Goal: Check status: Check status

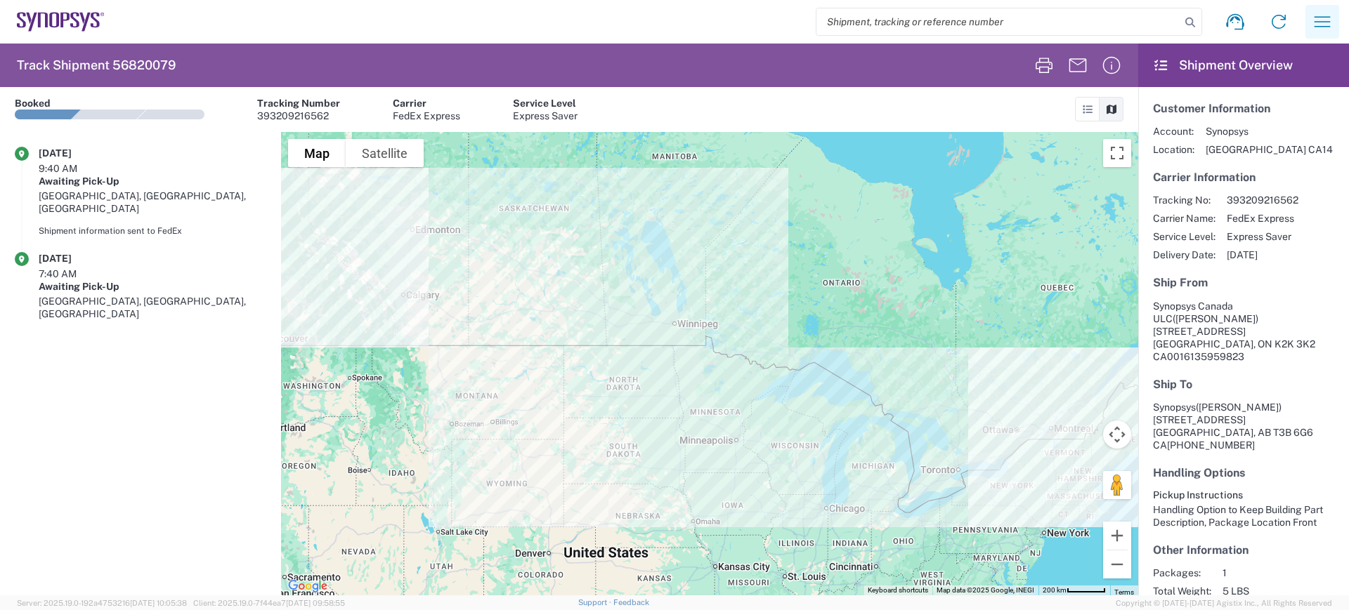
click at [1318, 17] on icon "button" at bounding box center [1322, 21] width 16 height 11
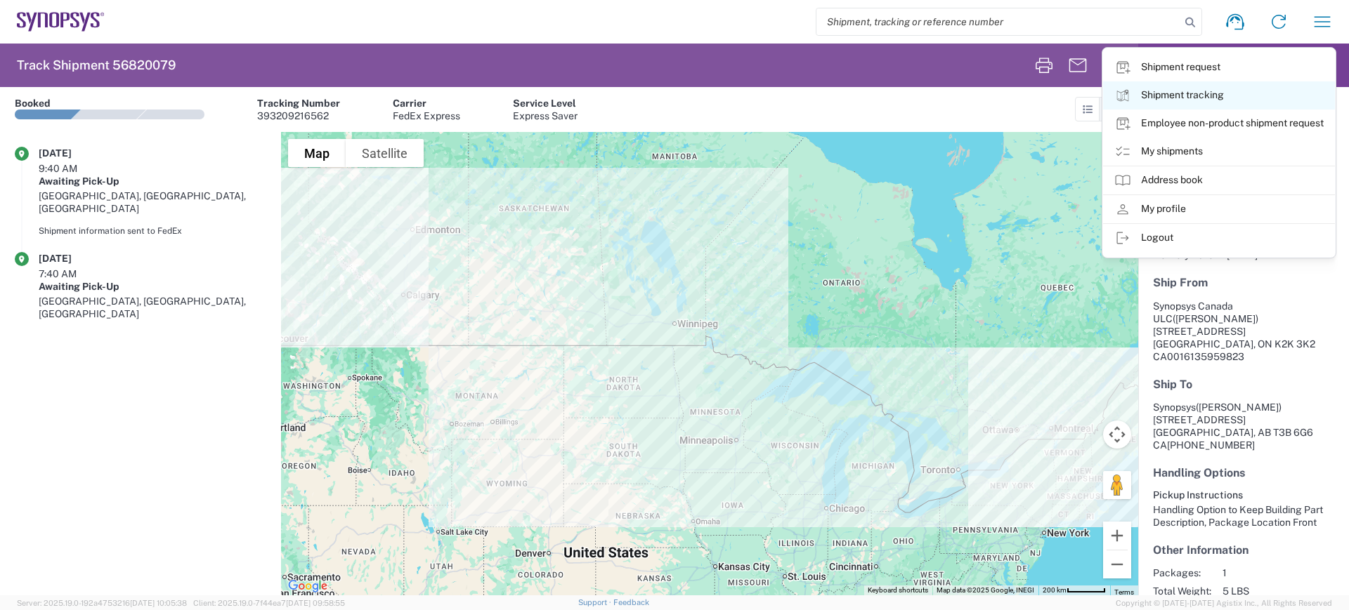
click at [1165, 92] on link "Shipment tracking" at bounding box center [1219, 95] width 232 height 28
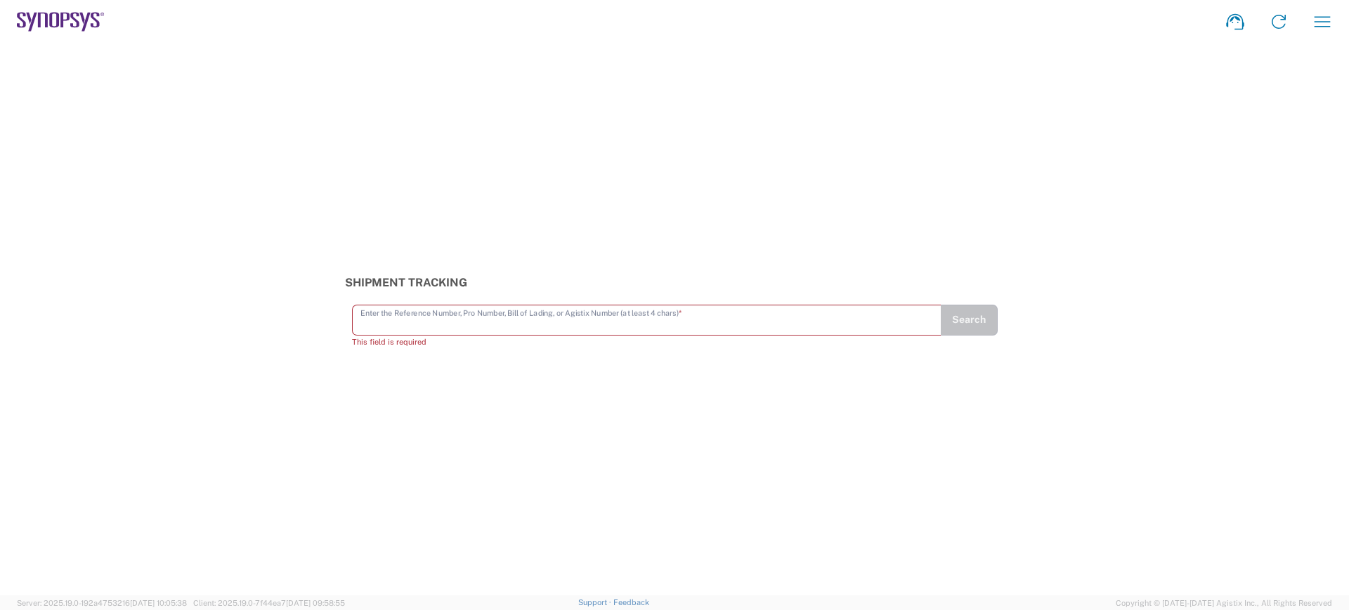
paste input "56820079"
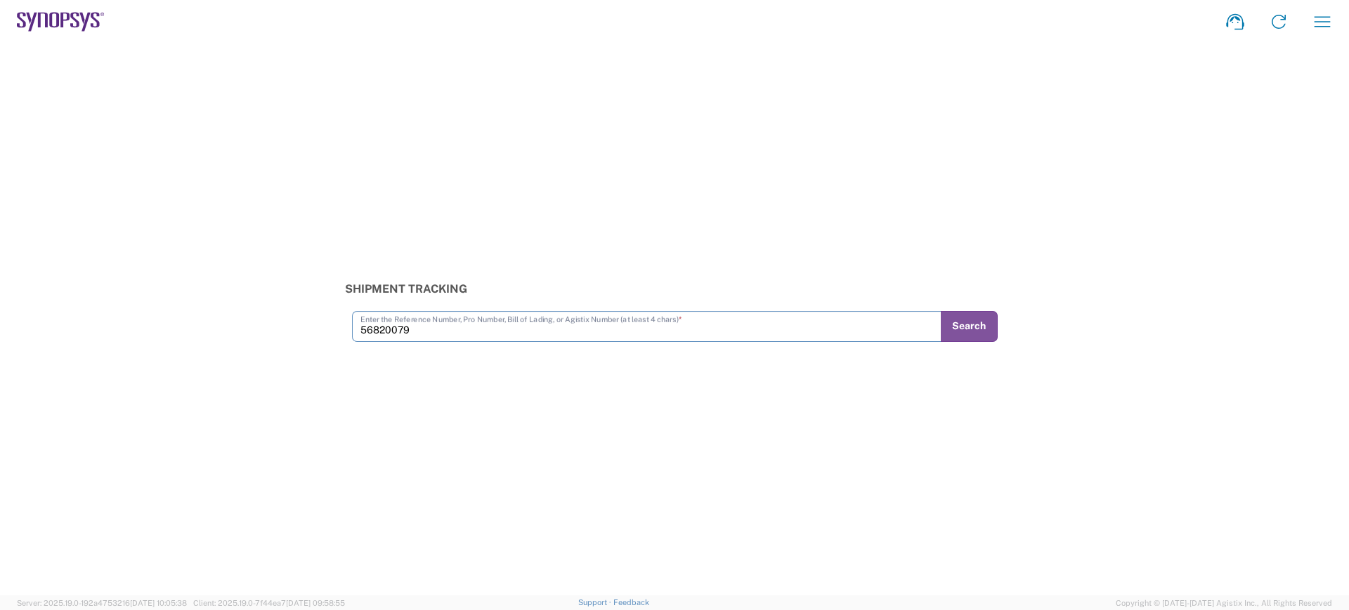
type input "56820079"
click at [414, 325] on input "text" at bounding box center [646, 325] width 572 height 25
type input "56820079"
click at [965, 326] on button "Search" at bounding box center [969, 326] width 57 height 31
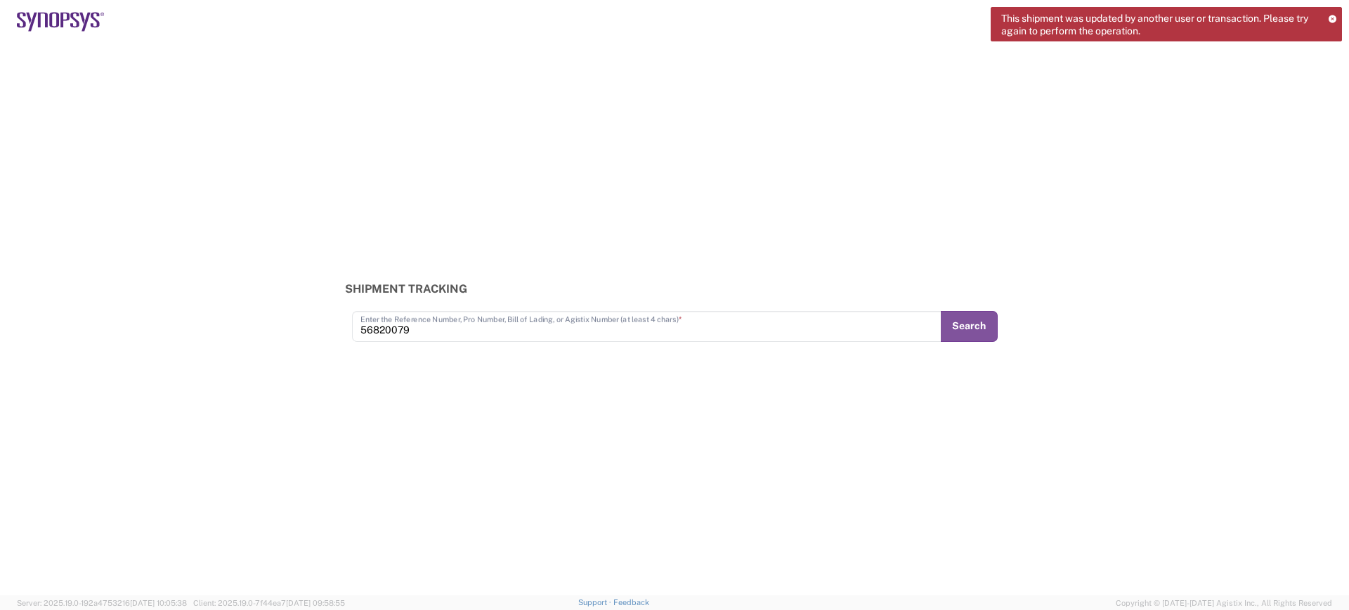
click at [1332, 17] on icon at bounding box center [1332, 19] width 8 height 8
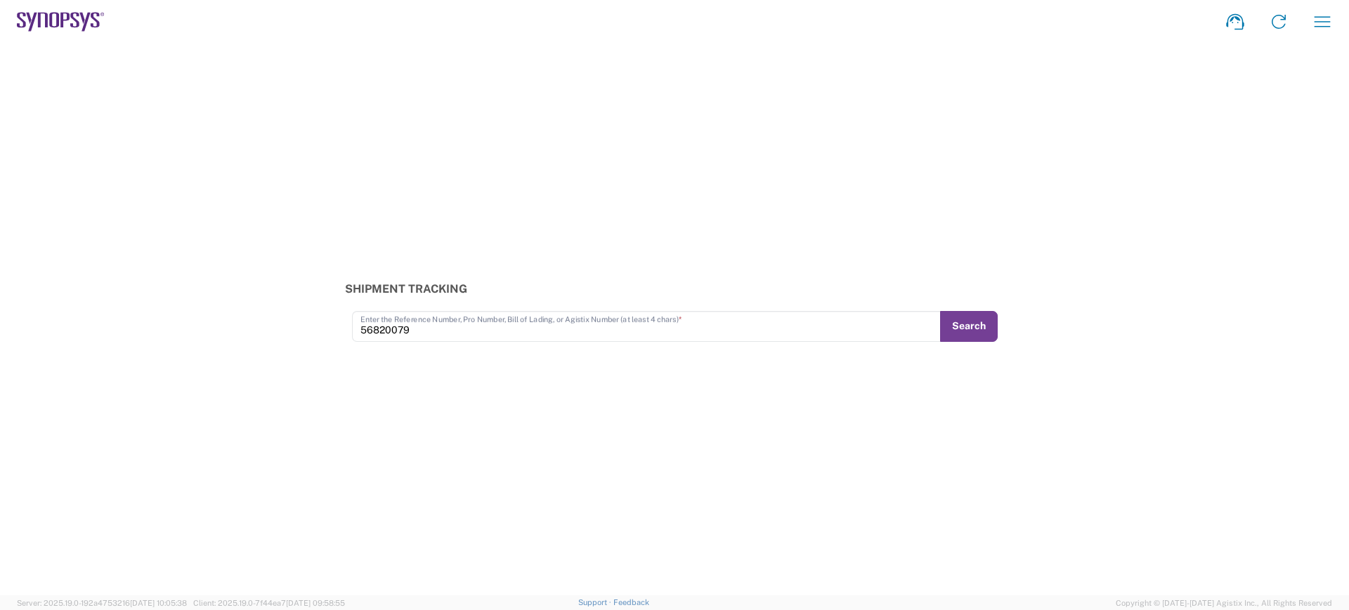
click at [968, 328] on button "Search" at bounding box center [969, 326] width 58 height 31
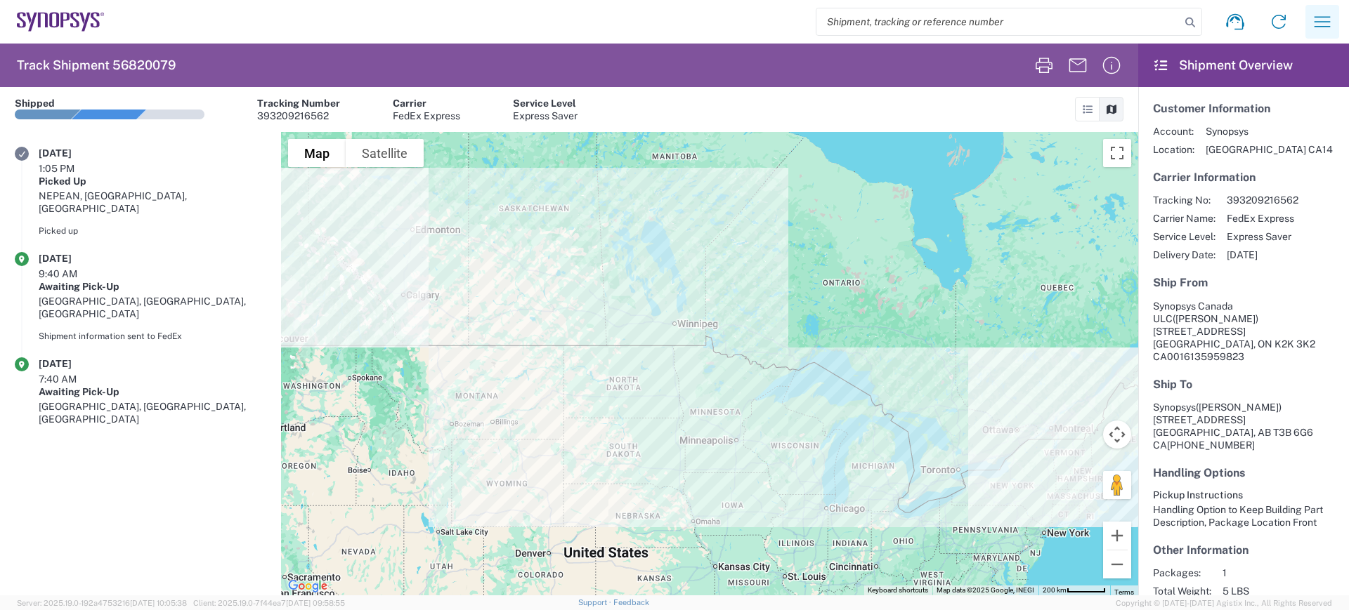
click at [1320, 17] on icon "button" at bounding box center [1322, 21] width 16 height 11
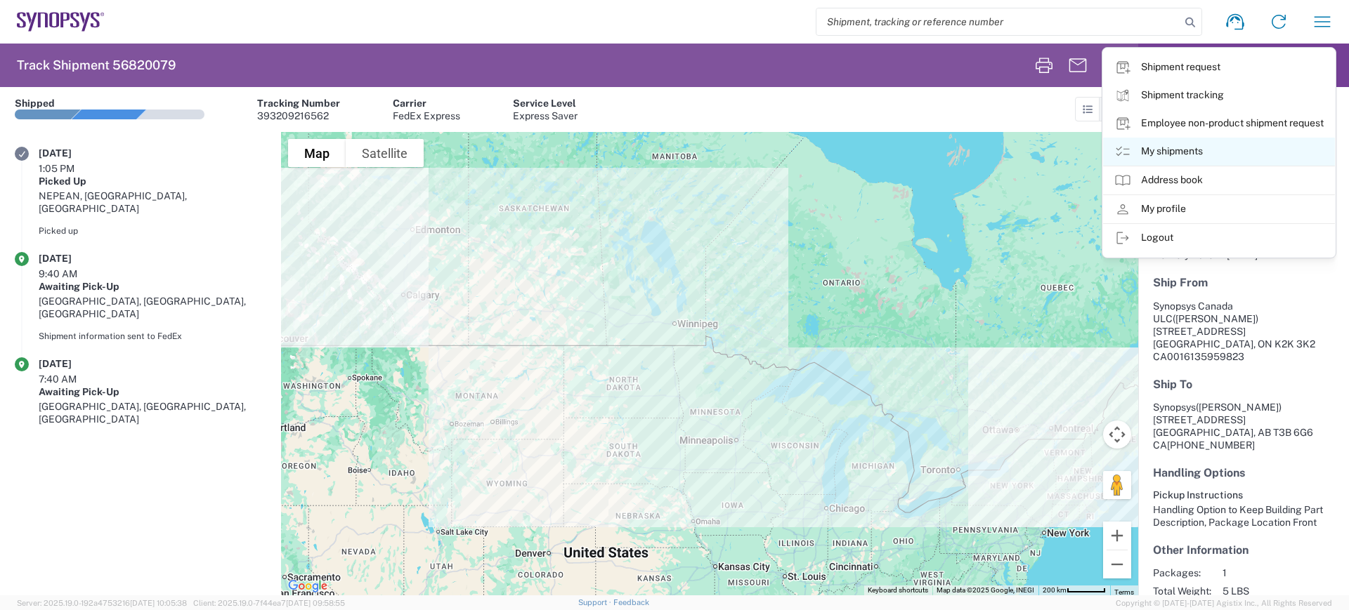
click at [1170, 145] on link "My shipments" at bounding box center [1219, 152] width 232 height 28
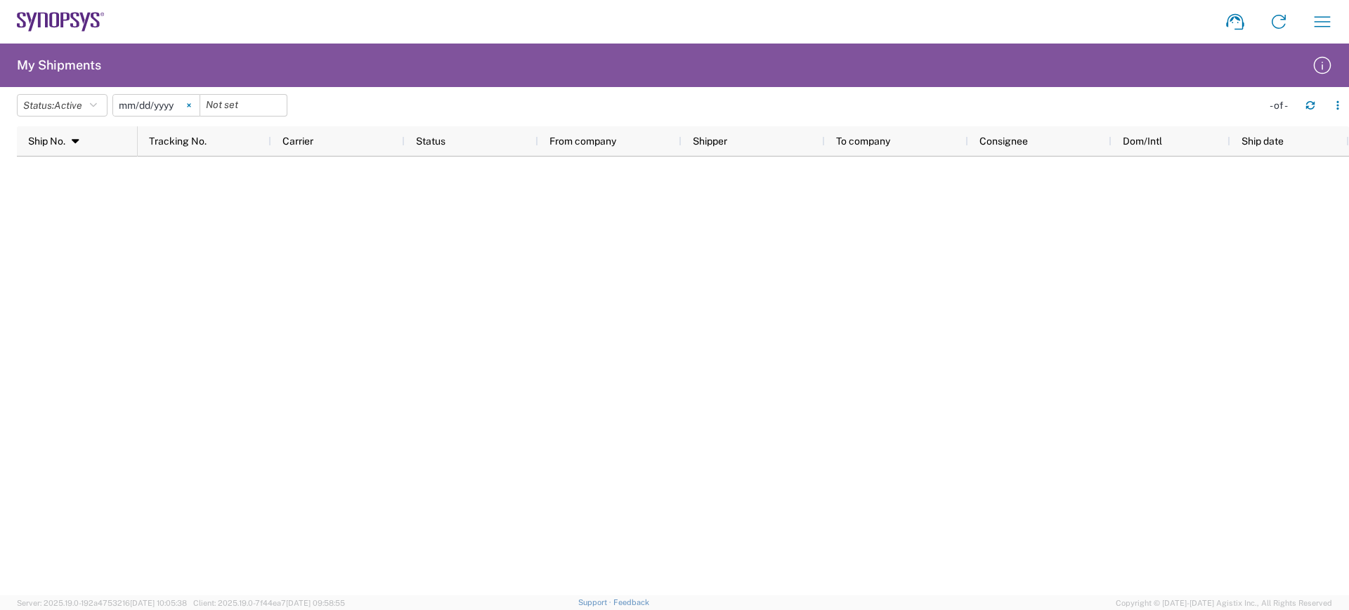
click at [191, 103] on svg-icon at bounding box center [188, 105] width 21 height 21
click at [76, 65] on h2 "My Shipments" at bounding box center [59, 65] width 84 height 17
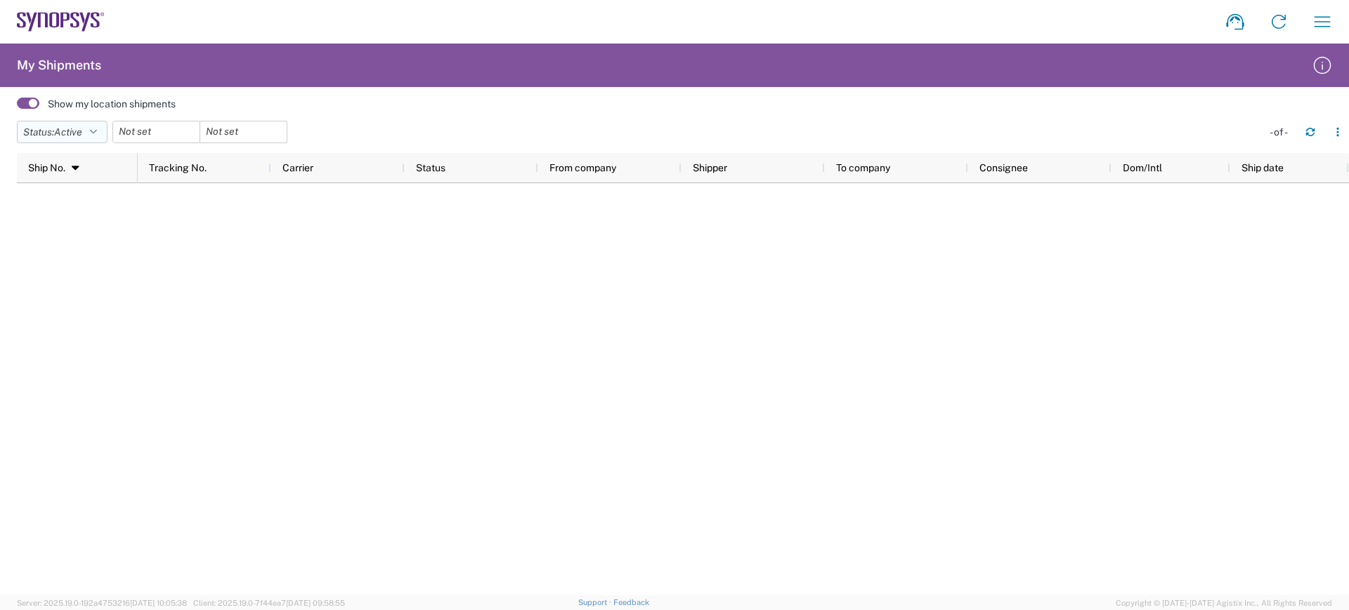
click at [95, 126] on button "Status: Active" at bounding box center [62, 132] width 91 height 22
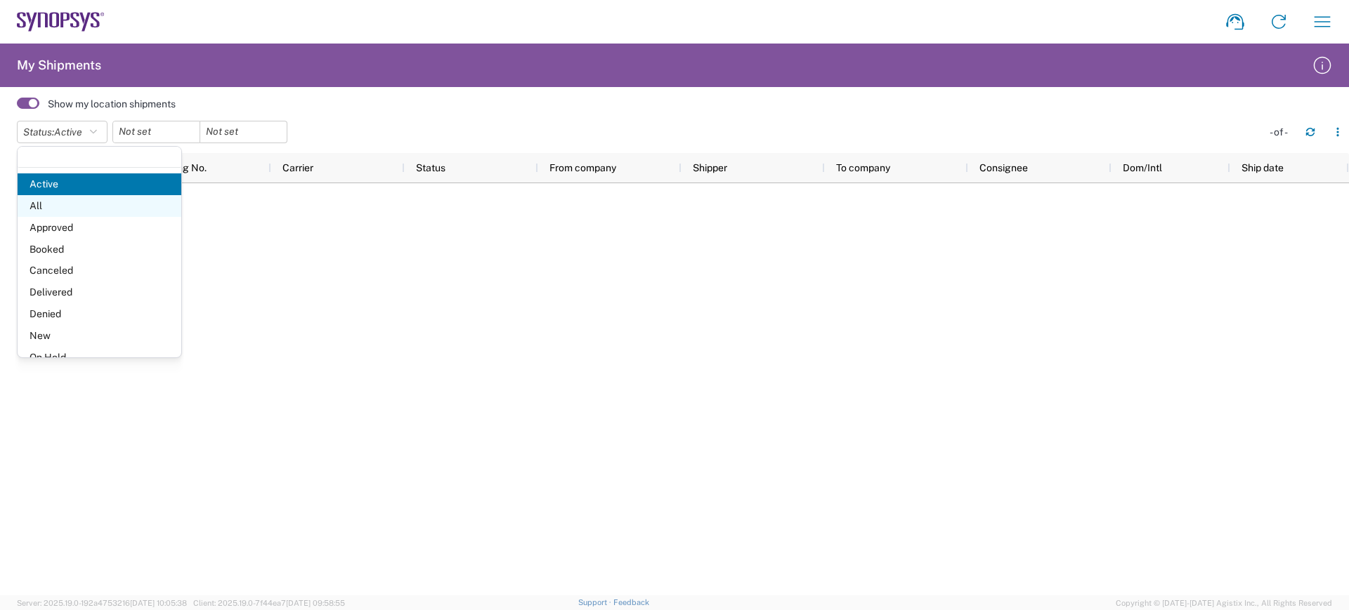
click at [46, 205] on span "All" at bounding box center [100, 206] width 164 height 22
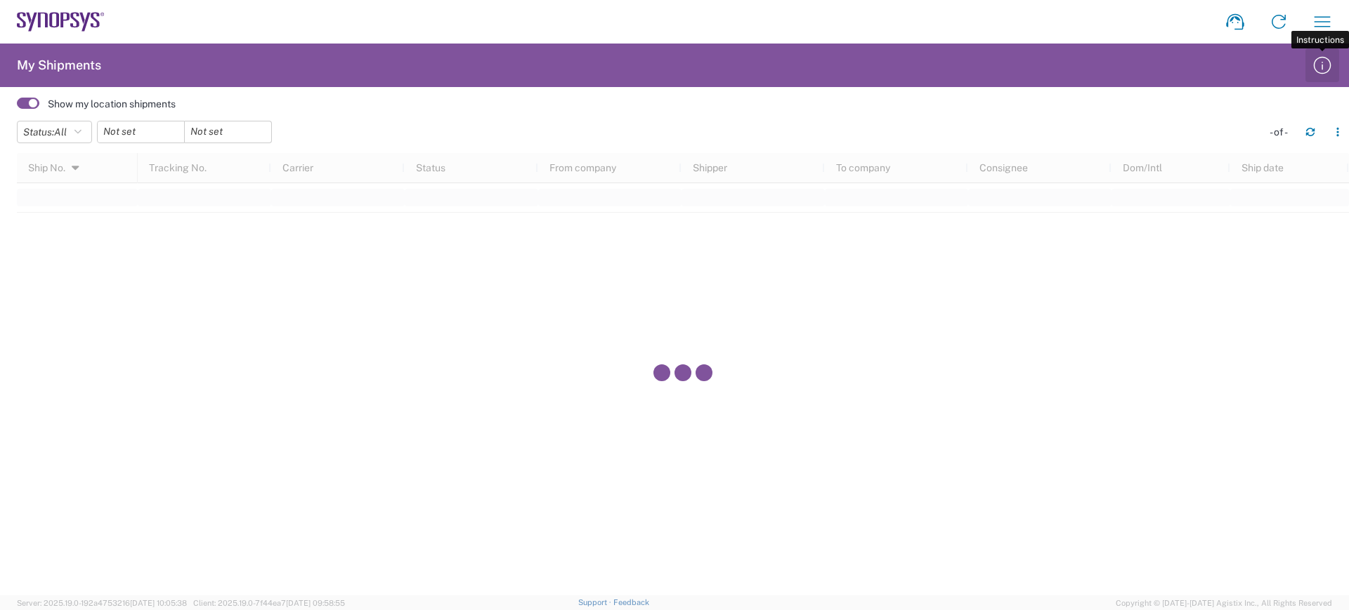
click at [1324, 63] on icon "button" at bounding box center [1322, 65] width 22 height 22
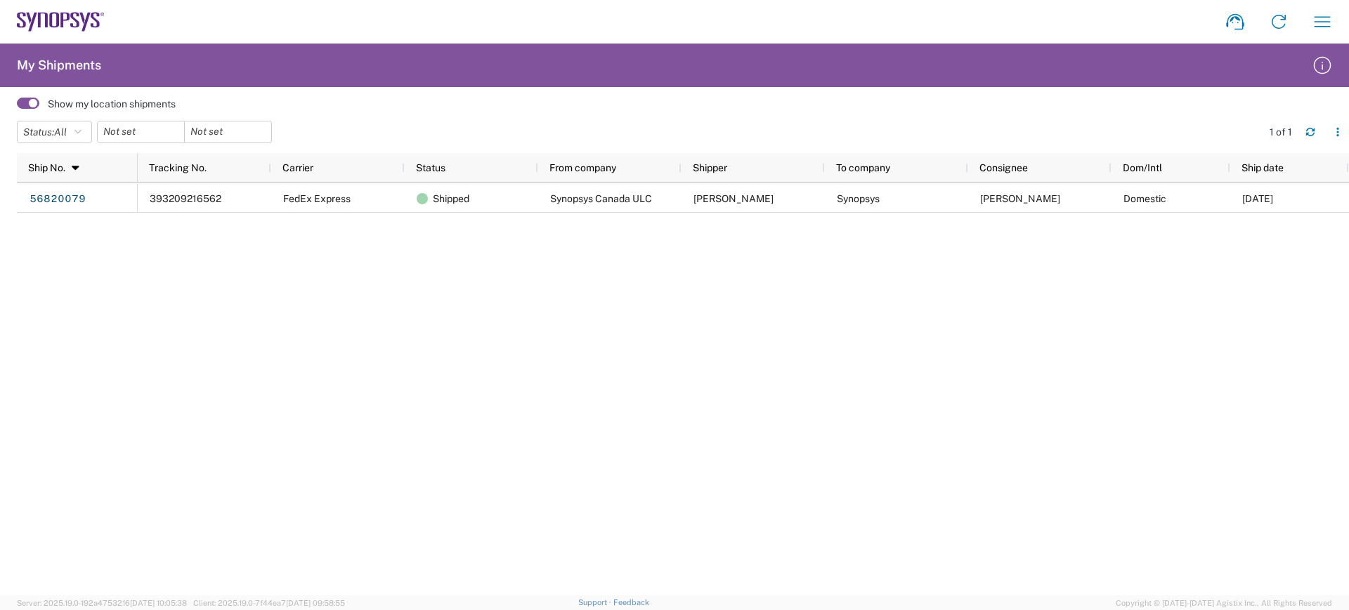
click at [201, 293] on div "393209216562 FedEx Express Shipped Synopsys Canada ULC Janet Dewey Synopsys Bry…" at bounding box center [743, 389] width 1211 height 412
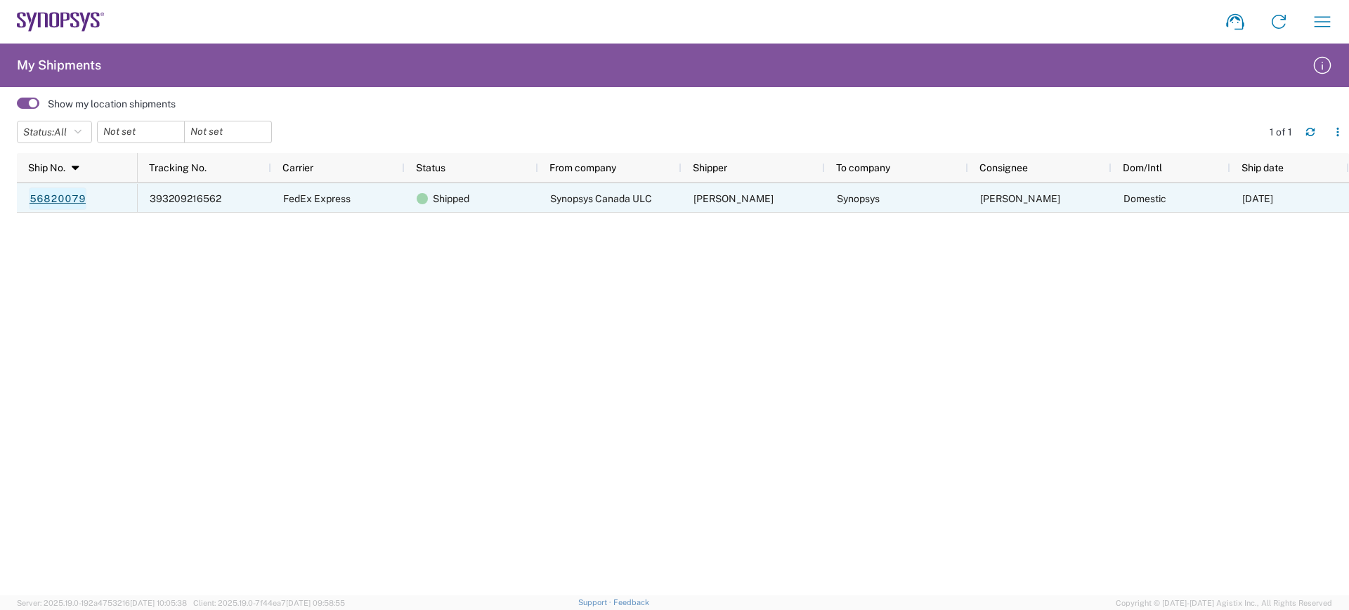
click at [62, 195] on link "56820079" at bounding box center [58, 199] width 58 height 22
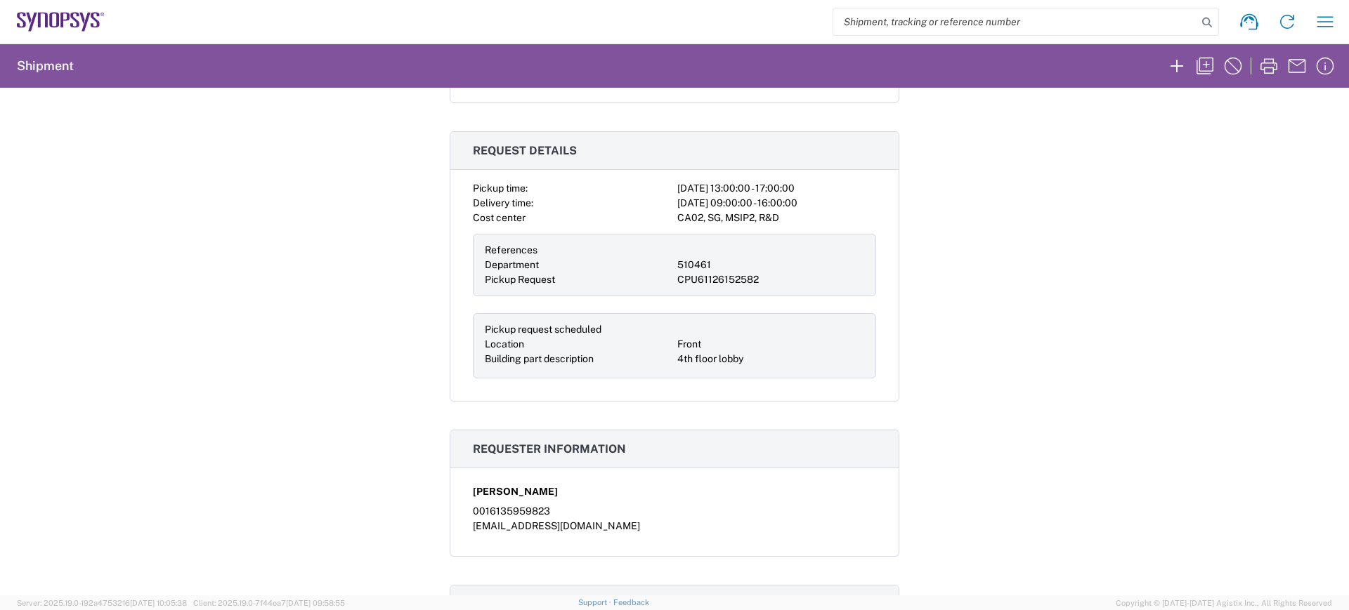
scroll to position [439, 0]
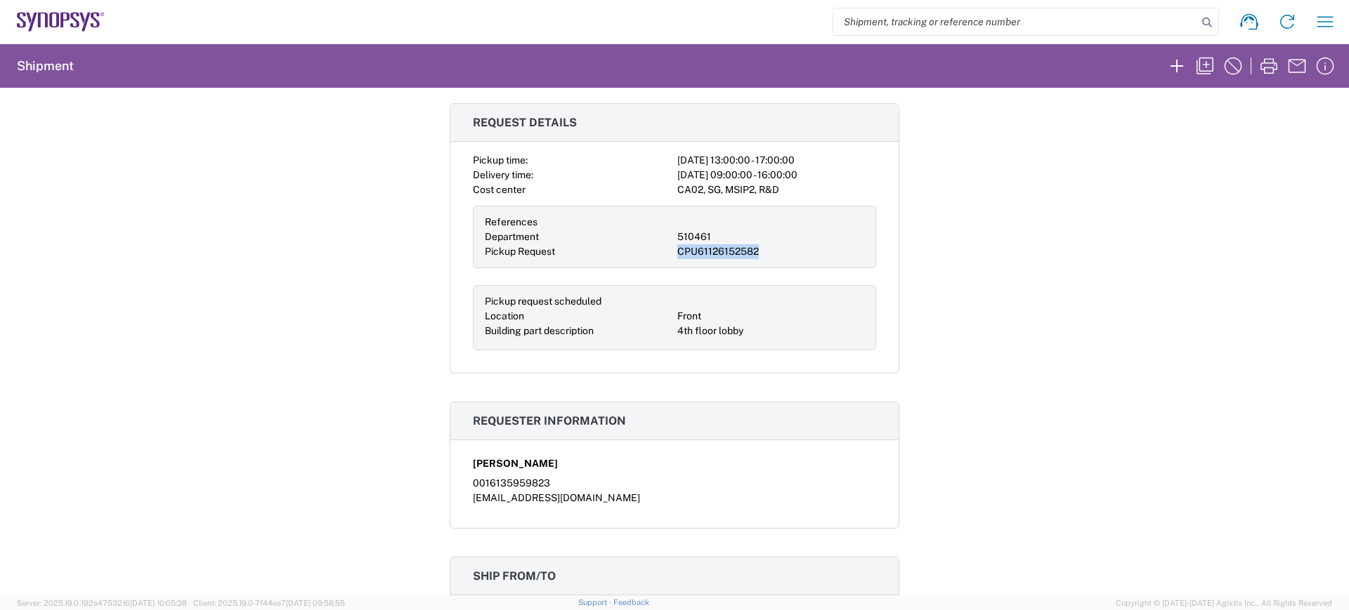
drag, startPoint x: 757, startPoint y: 250, endPoint x: 655, endPoint y: 249, distance: 101.2
click at [655, 249] on div "References Department 510461 Pickup Request CPU61126152582" at bounding box center [674, 237] width 403 height 63
copy div "CPU61126152582"
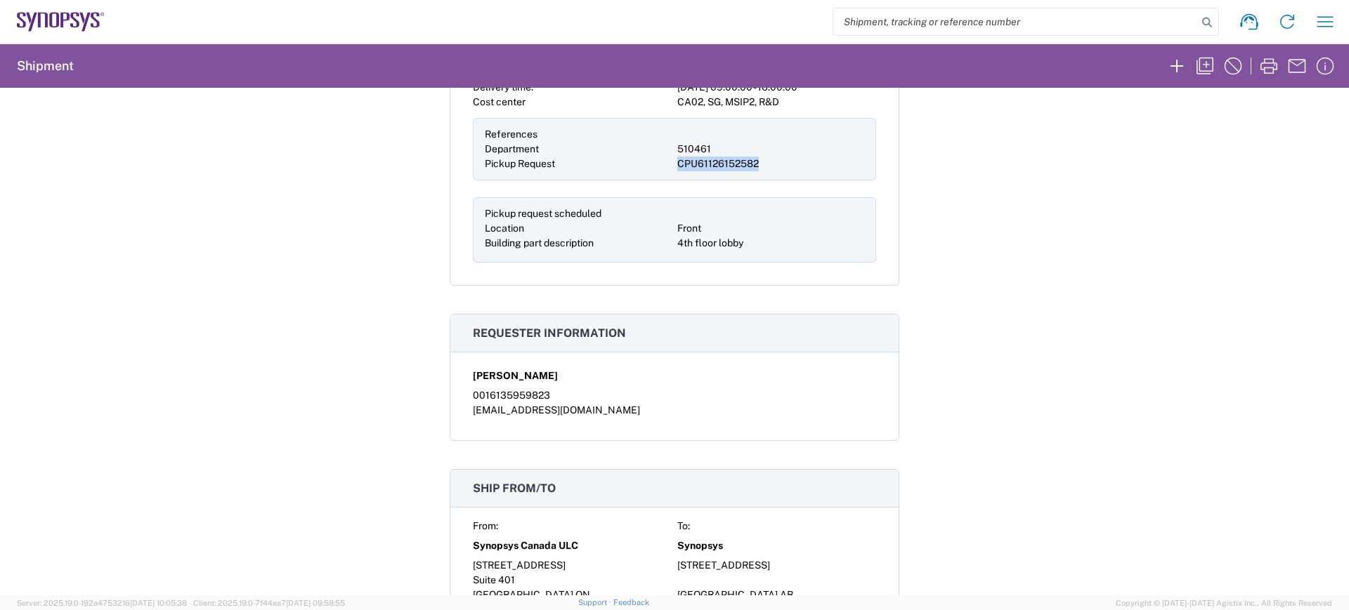
scroll to position [0, 0]
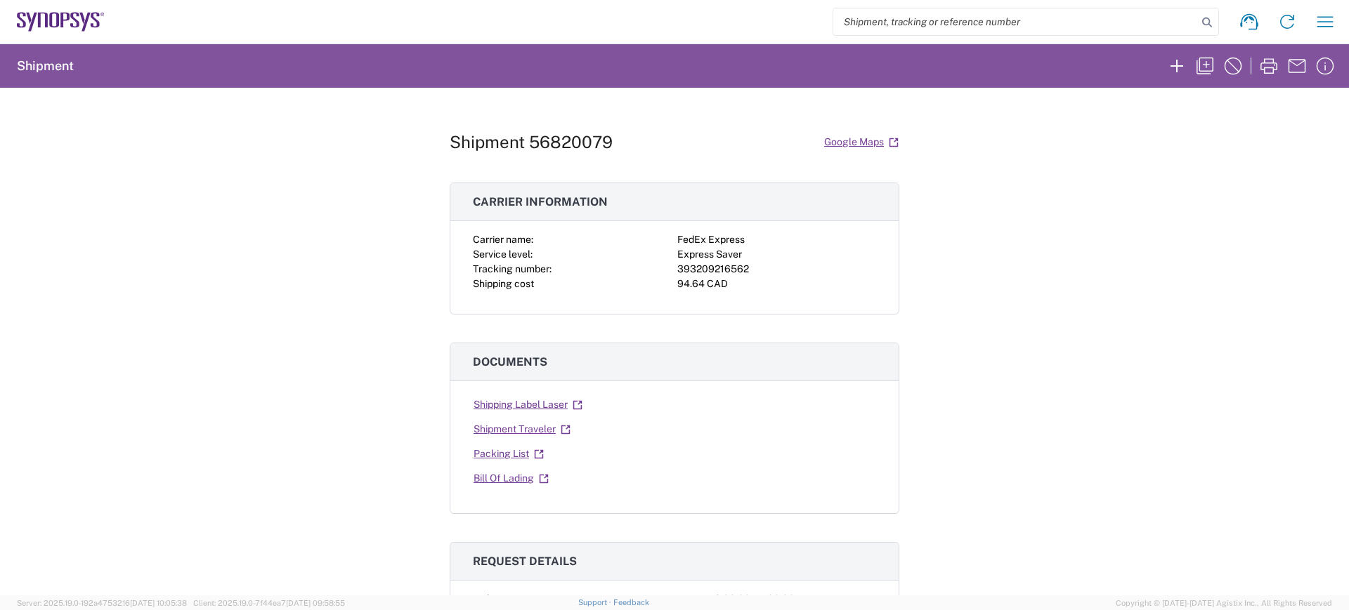
click at [1062, 396] on div "Shipment 56820079 Google Maps Carrier information Carrier name: FedEx Express S…" at bounding box center [674, 342] width 1349 height 508
